Goal: Transaction & Acquisition: Purchase product/service

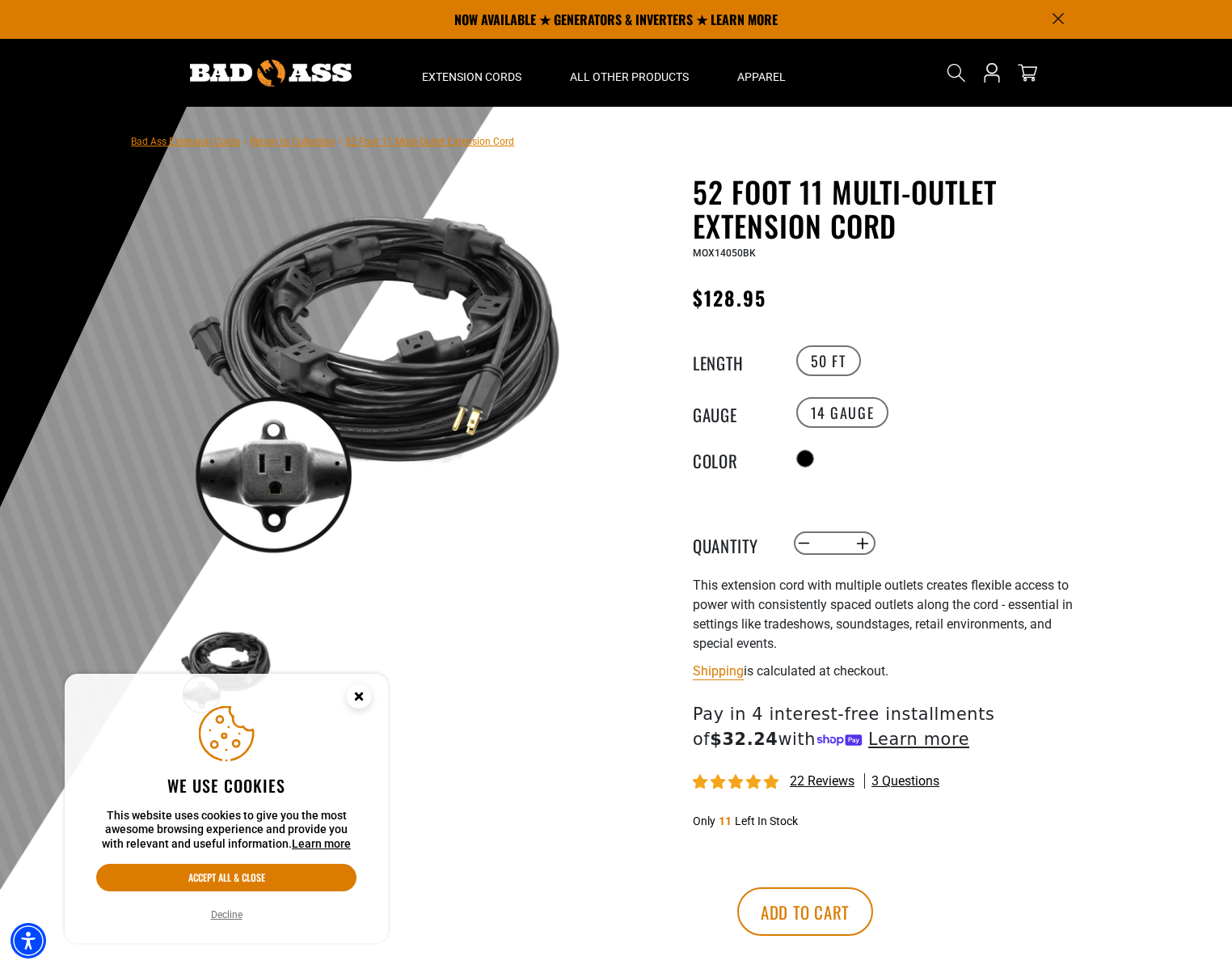
click at [362, 704] on circle "Close this option" at bounding box center [359, 696] width 24 height 24
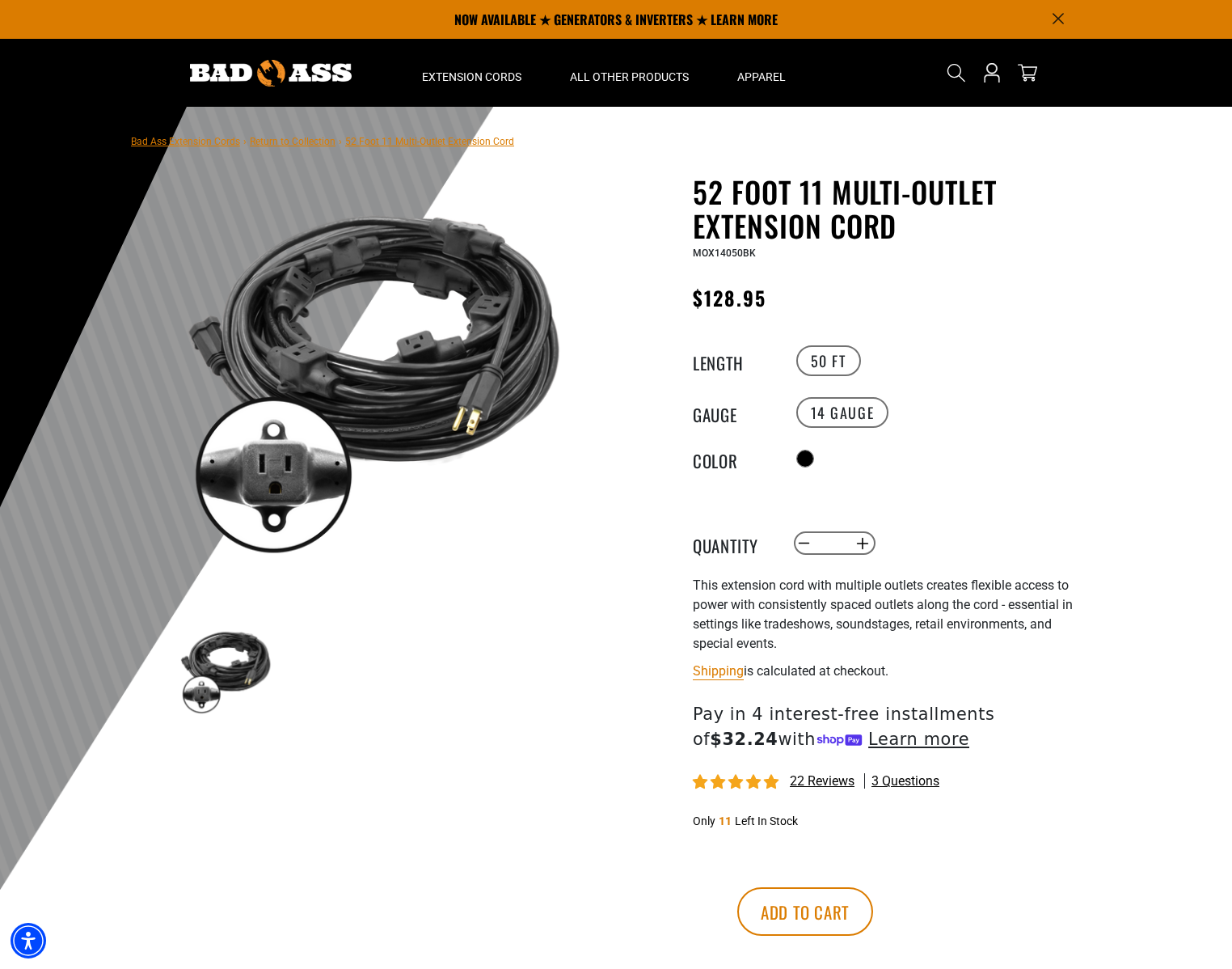
click at [210, 700] on img at bounding box center [225, 669] width 94 height 94
click at [255, 663] on img at bounding box center [225, 669] width 94 height 94
click at [286, 488] on img at bounding box center [373, 372] width 390 height 390
click at [834, 782] on span "22 reviews" at bounding box center [822, 781] width 65 height 16
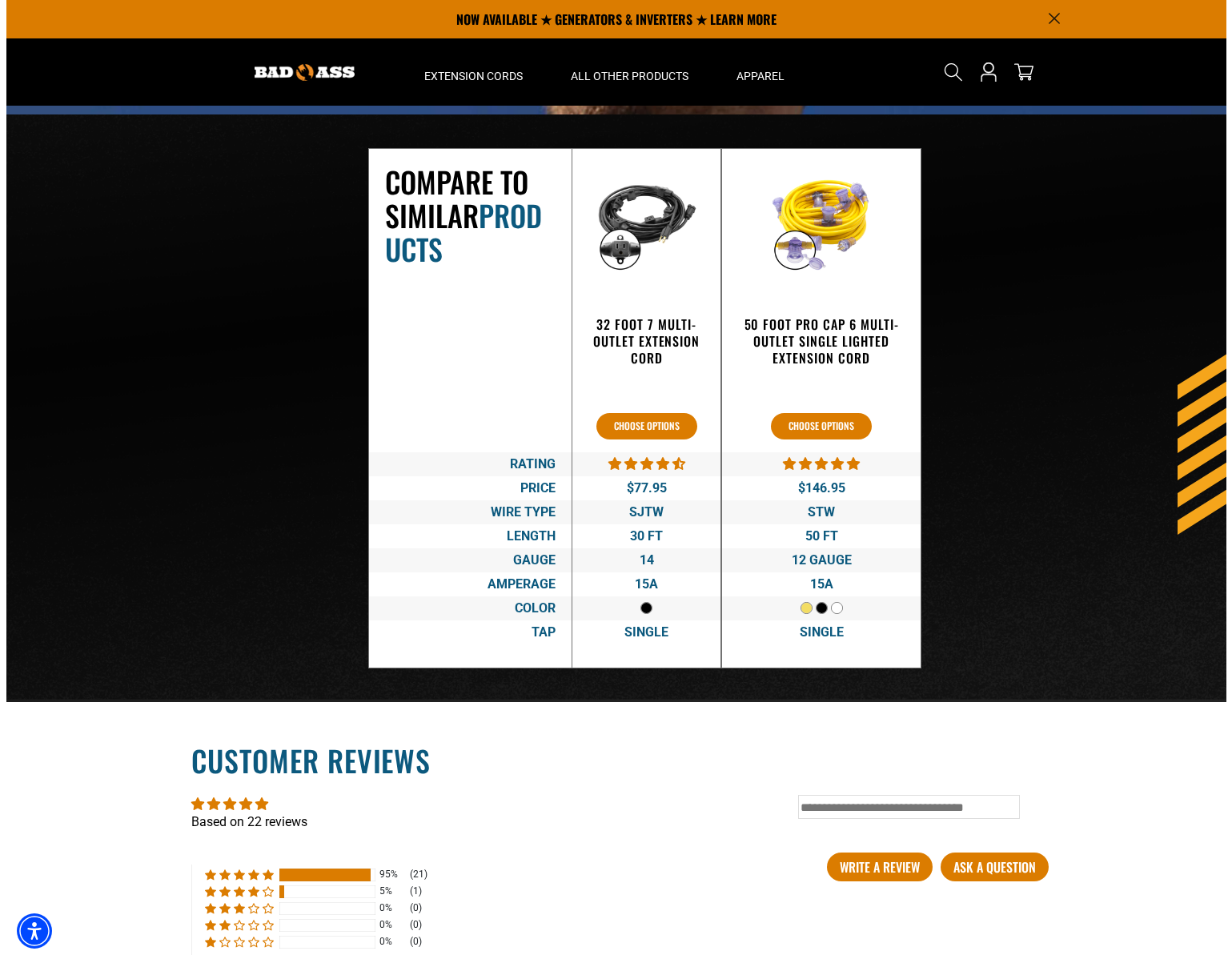
scroll to position [2466, 0]
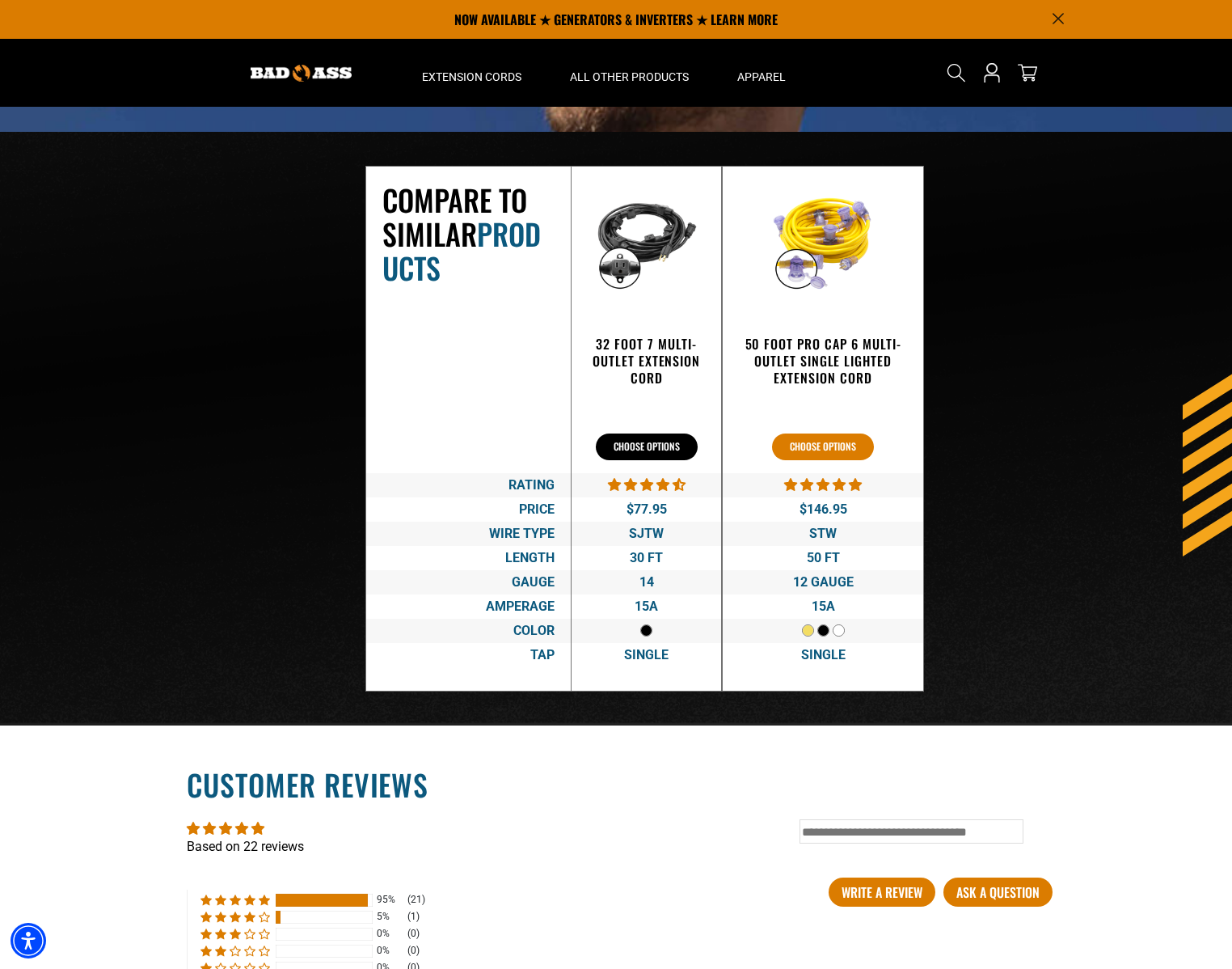
click at [608, 439] on button "Choose options" at bounding box center [647, 447] width 102 height 27
